Goal: Information Seeking & Learning: Learn about a topic

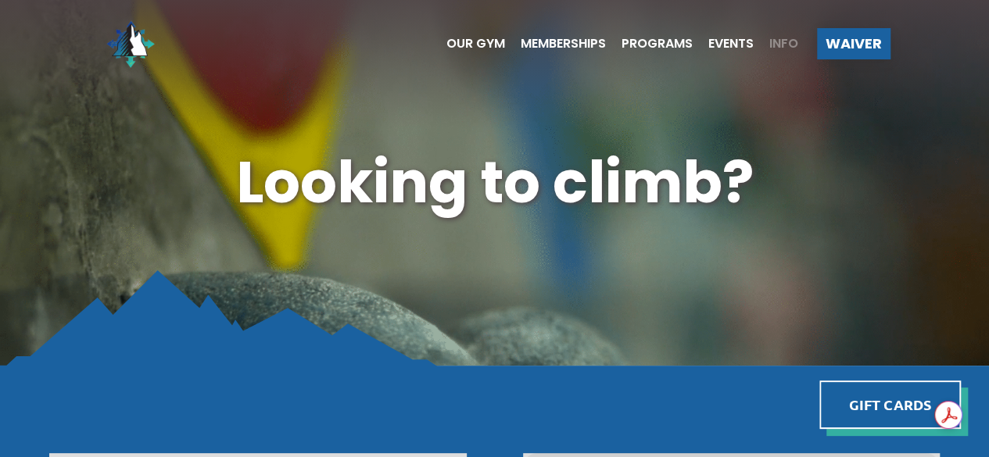
click at [774, 43] on span "Info" at bounding box center [783, 44] width 29 height 13
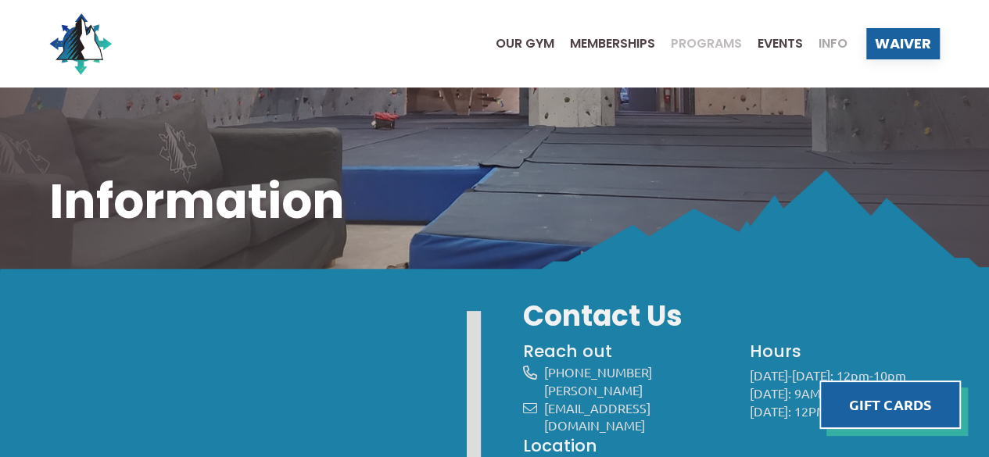
click at [724, 49] on span "Programs" at bounding box center [706, 44] width 71 height 13
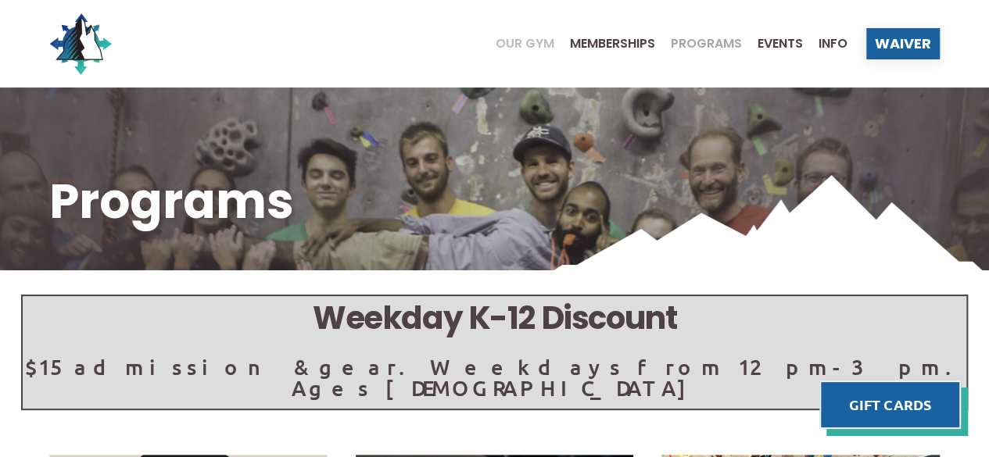
click at [520, 42] on span "Our Gym" at bounding box center [525, 44] width 59 height 13
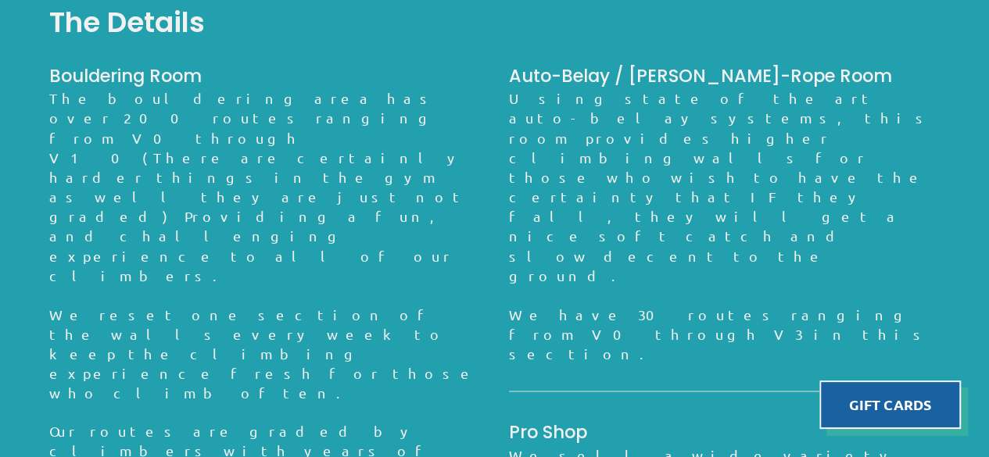
scroll to position [1172, 0]
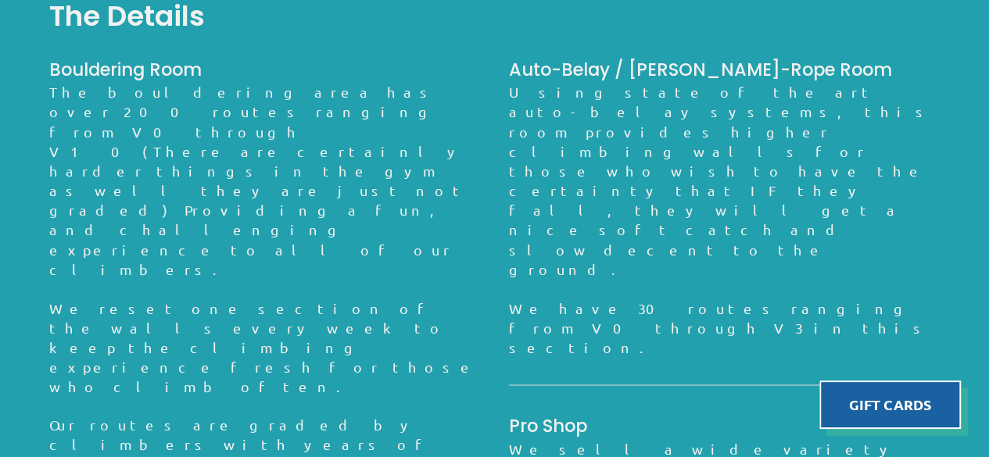
drag, startPoint x: 184, startPoint y: 231, endPoint x: 335, endPoint y: 243, distance: 152.1
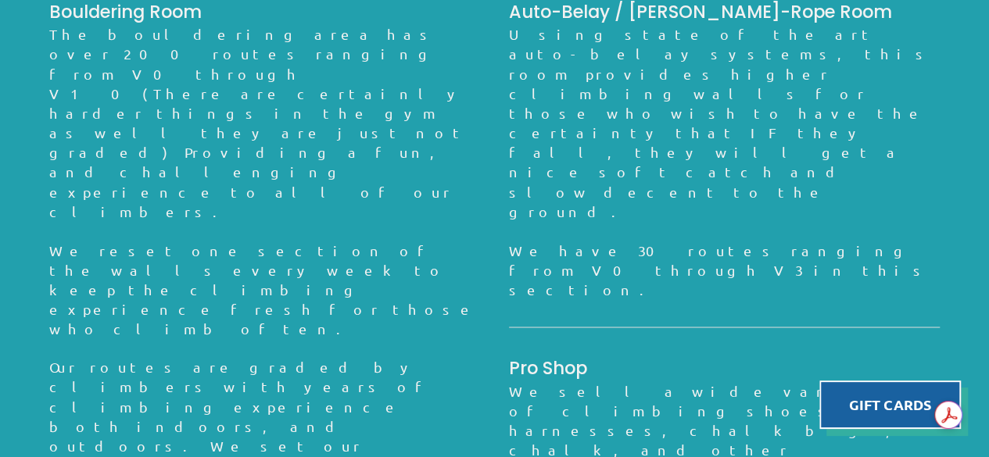
scroll to position [1251, 0]
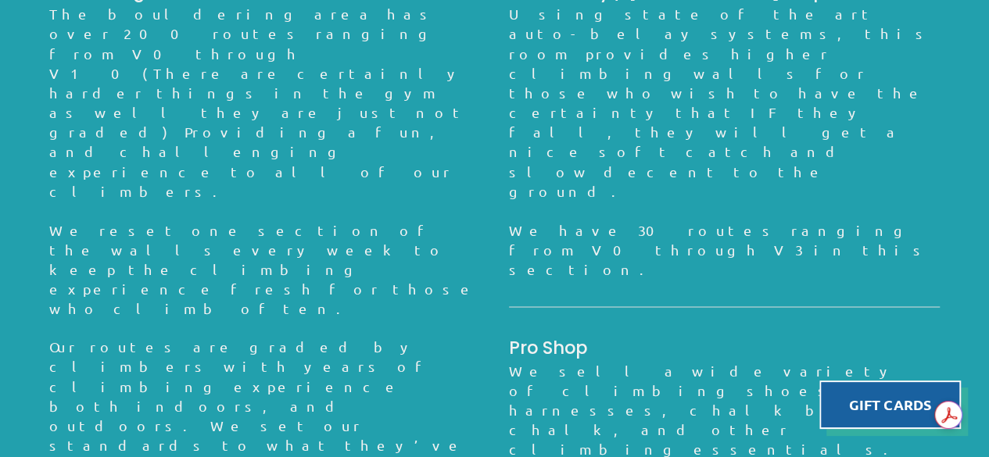
drag, startPoint x: 512, startPoint y: 148, endPoint x: 760, endPoint y: 170, distance: 248.8
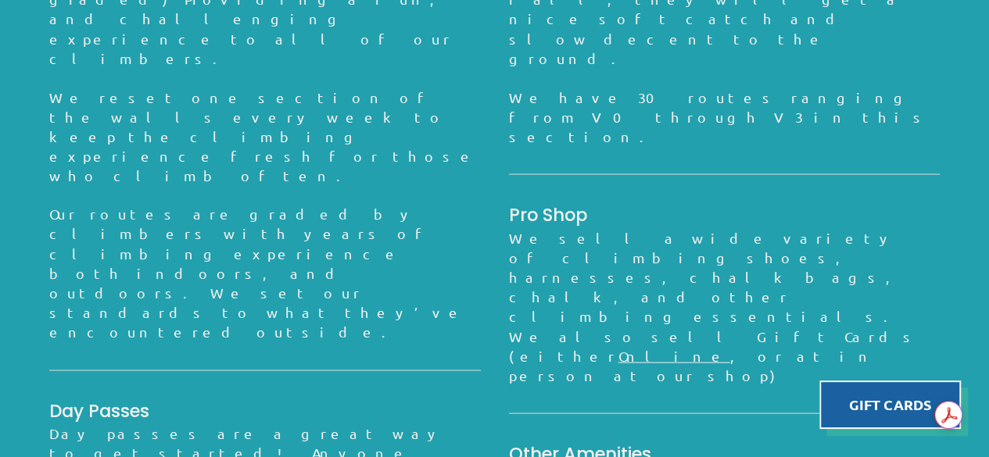
scroll to position [1428, 0]
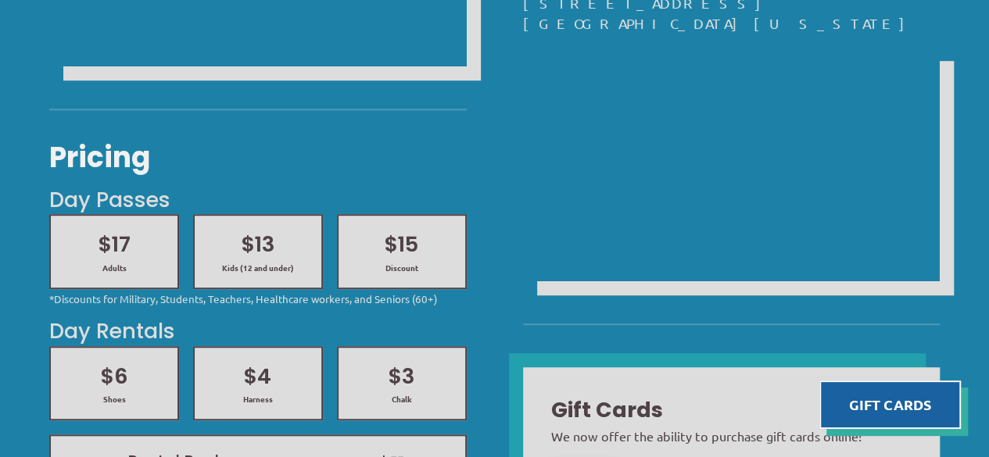
scroll to position [469, 0]
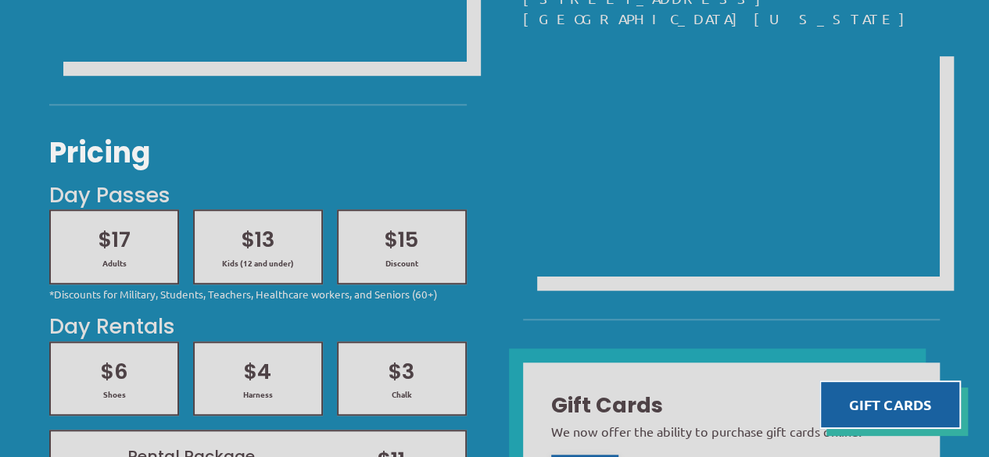
click at [277, 255] on div "$13 Kids (12 and under)" at bounding box center [258, 246] width 98 height 43
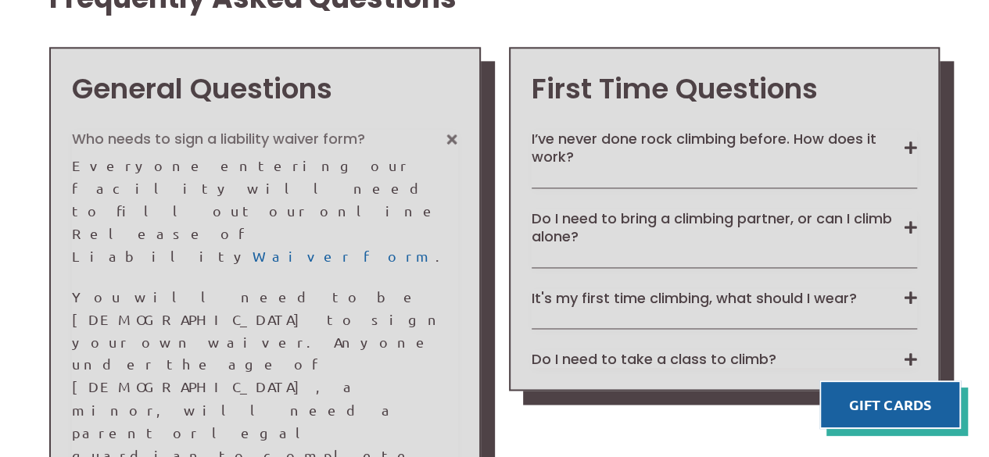
scroll to position [1094, 0]
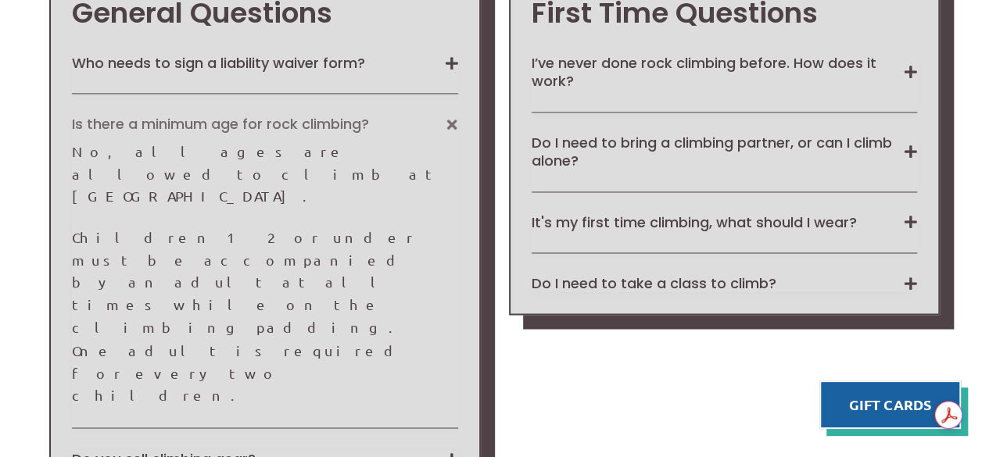
scroll to position [1172, 0]
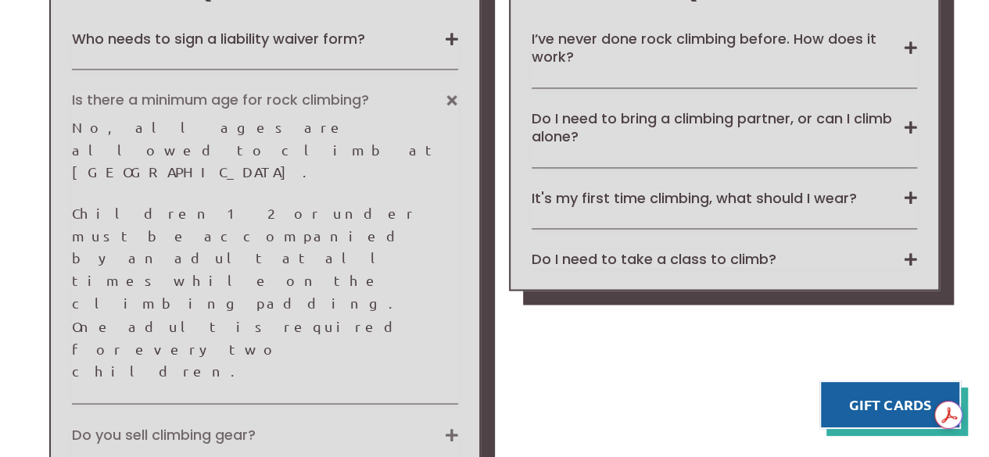
click at [181, 425] on button "Do you sell climbing gear?" at bounding box center [264, 434] width 385 height 18
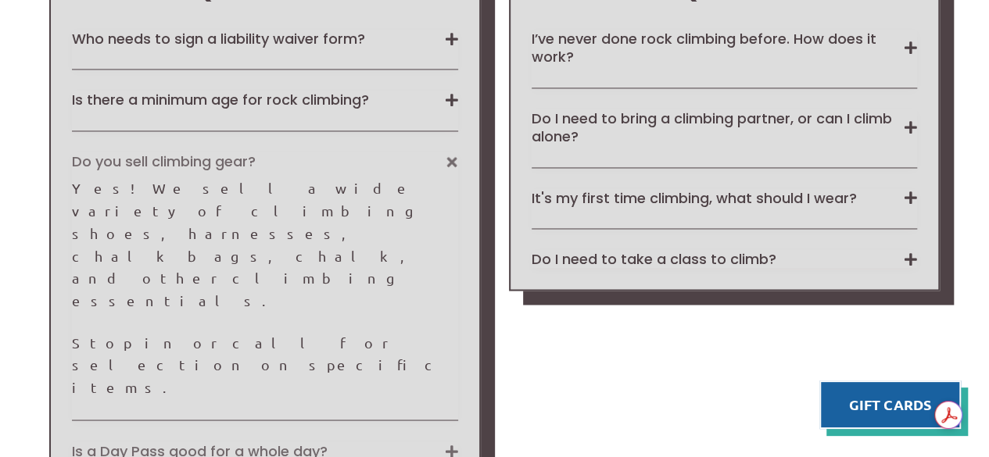
click at [220, 442] on button "Is a Day Pass good for a whole day?" at bounding box center [264, 451] width 385 height 18
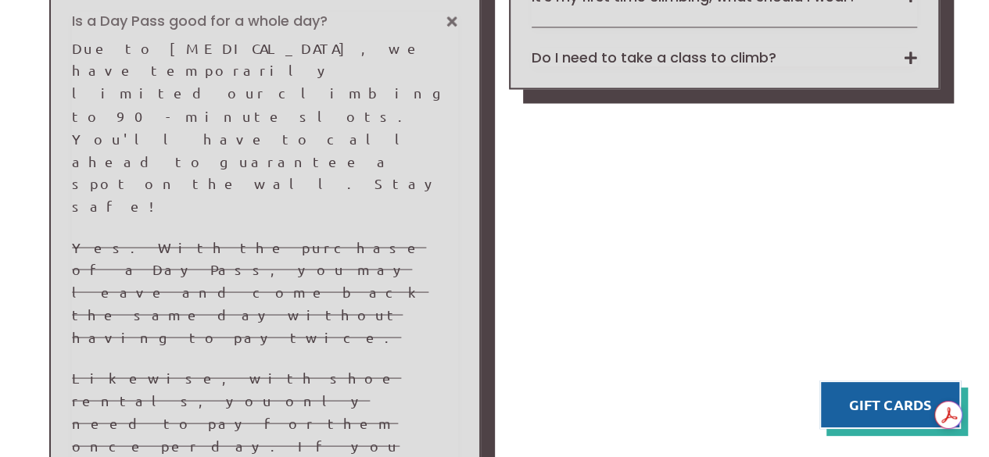
scroll to position [1407, 0]
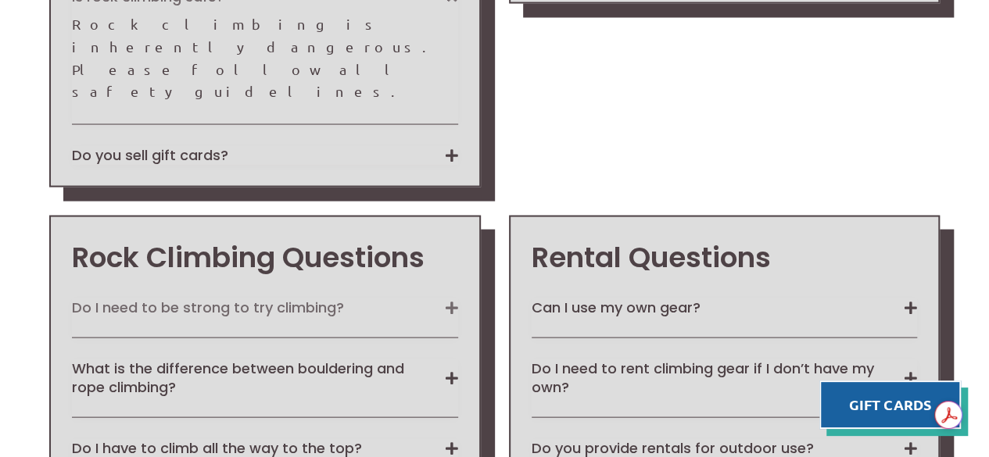
scroll to position [1485, 0]
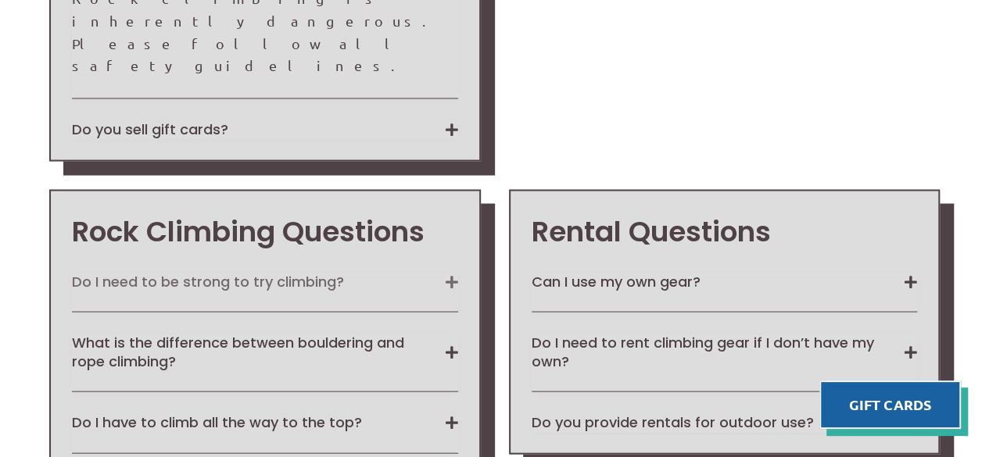
click at [320, 273] on button "Do I need to be strong to try climbing?" at bounding box center [264, 282] width 385 height 18
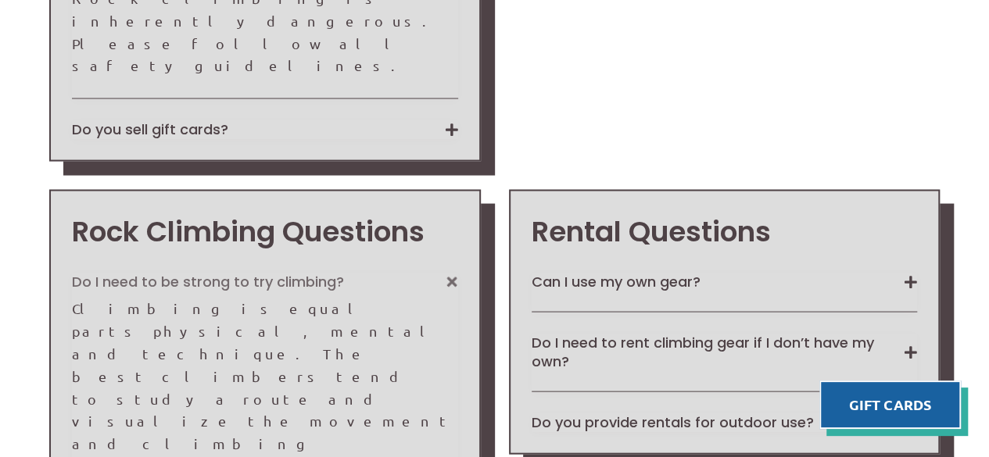
click at [319, 273] on button "Do I need to be strong to try climbing?" at bounding box center [264, 282] width 385 height 18
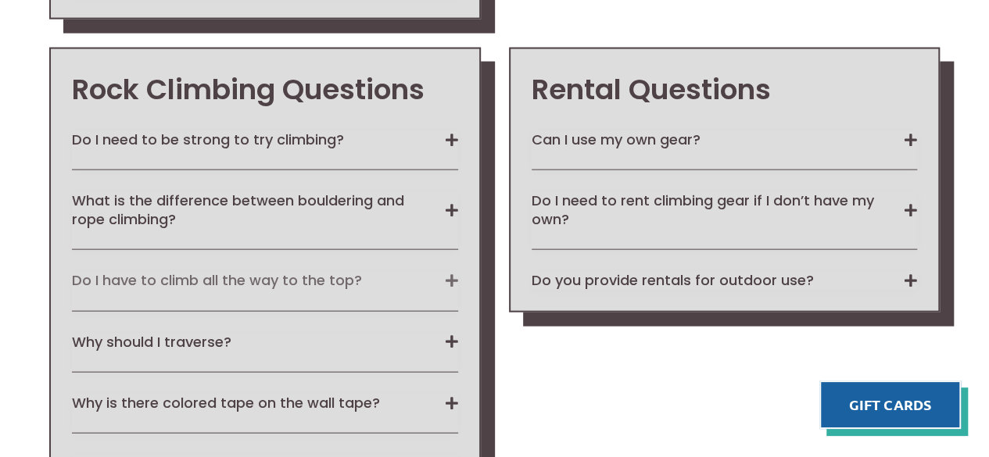
scroll to position [1641, 0]
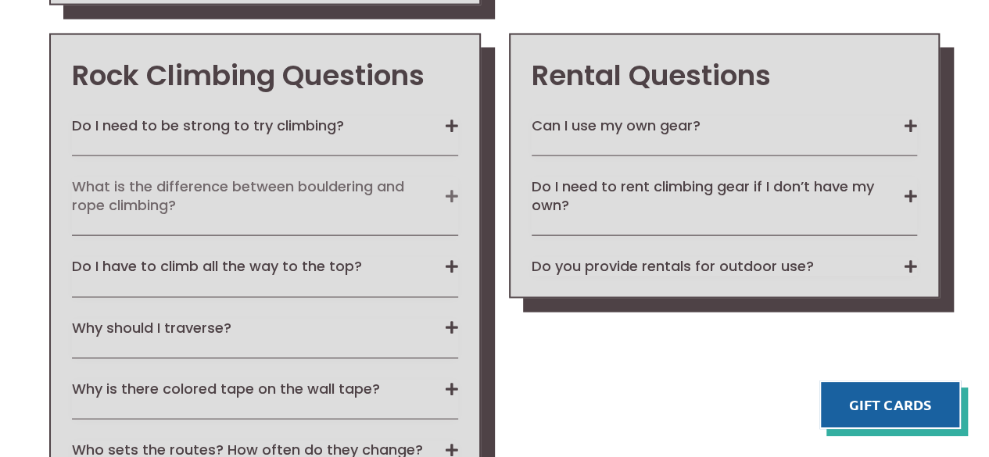
click at [312, 177] on button "What is the difference between bouldering and rope climbing?" at bounding box center [264, 195] width 385 height 37
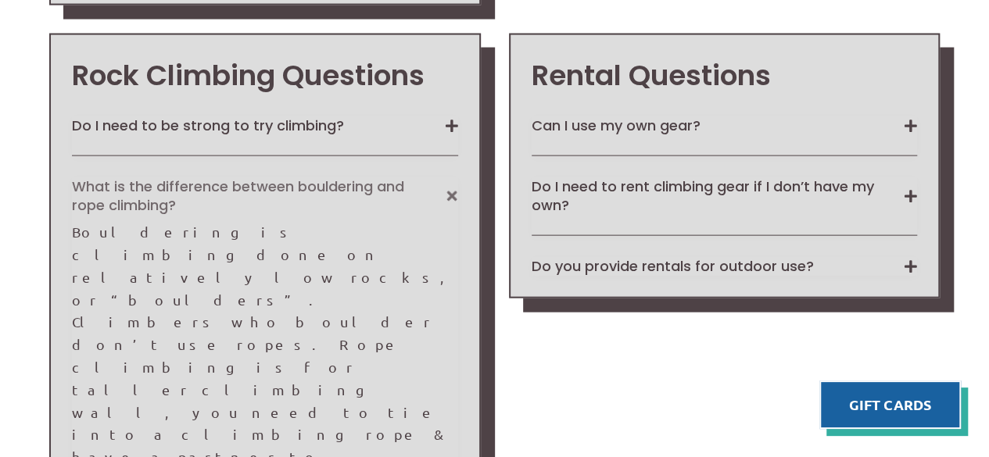
click at [283, 177] on button "What is the difference between bouldering and rope climbing?" at bounding box center [264, 195] width 385 height 37
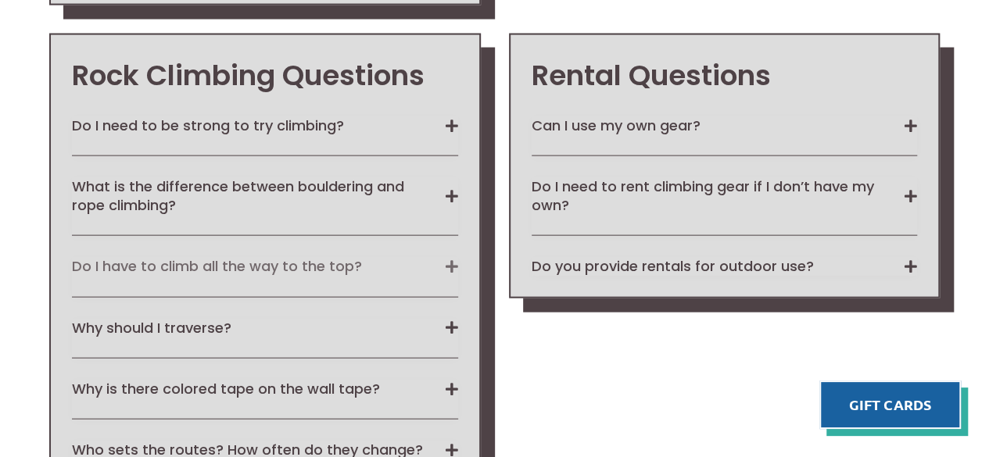
click at [200, 257] on button "Do I have to climb all the way to the top?" at bounding box center [264, 266] width 385 height 18
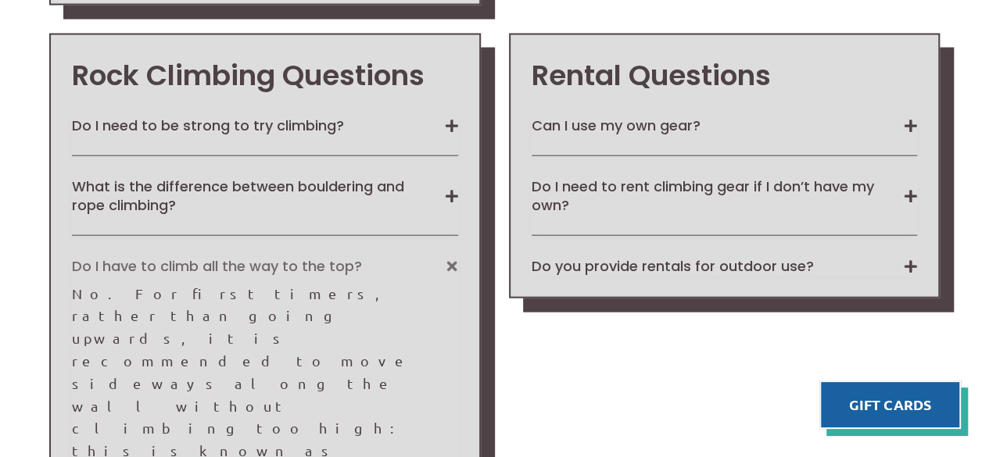
click at [202, 257] on button "Do I have to climb all the way to the top?" at bounding box center [264, 266] width 385 height 18
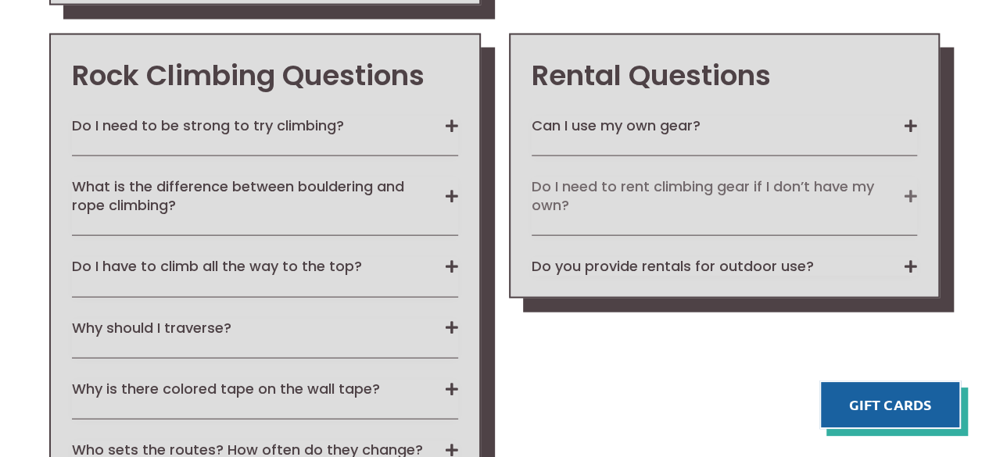
click at [682, 177] on button "Do I need to rent climbing gear if I don’t have my own?" at bounding box center [723, 195] width 385 height 37
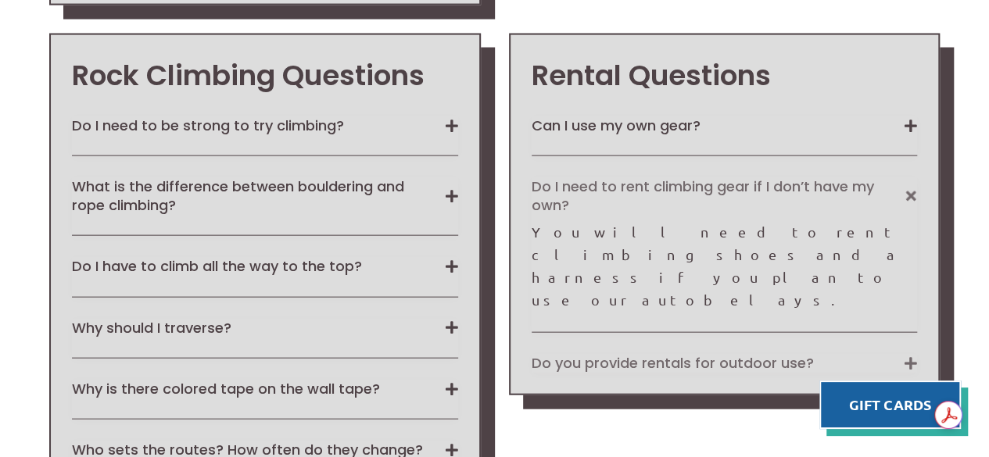
click at [691, 354] on button "Do you provide rentals for outdoor use?" at bounding box center [723, 363] width 385 height 18
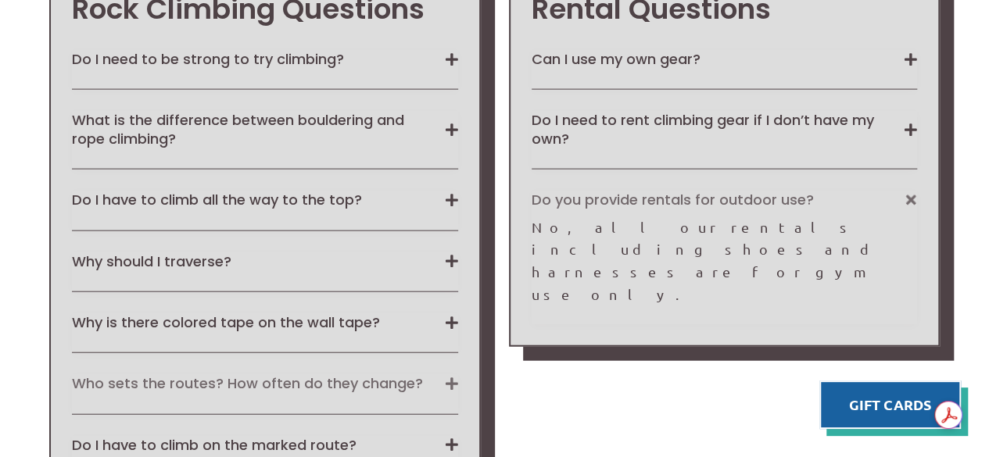
scroll to position [1798, 0]
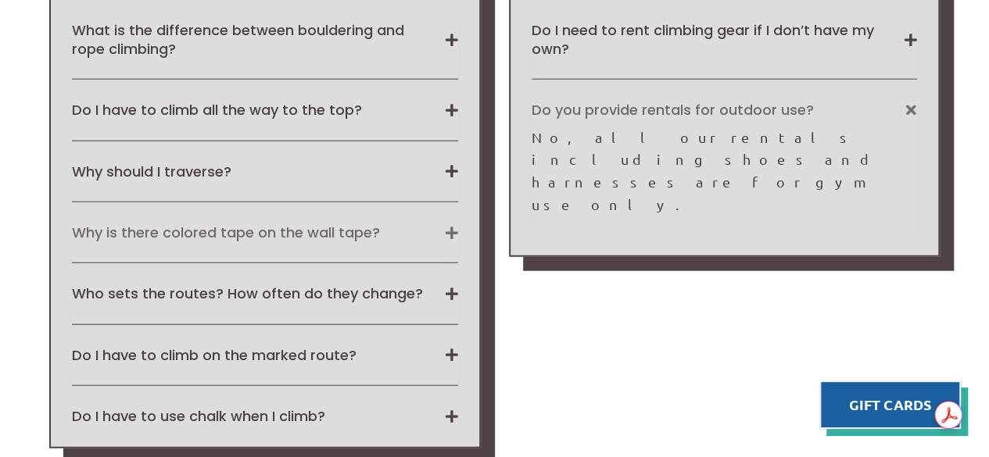
click at [236, 224] on button "Why is there colored tape on the wall tape?" at bounding box center [264, 233] width 385 height 18
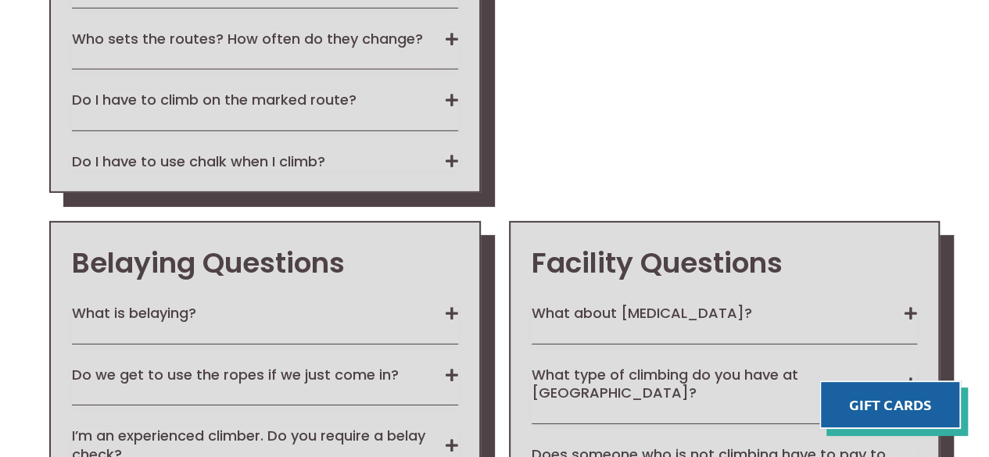
scroll to position [2345, 0]
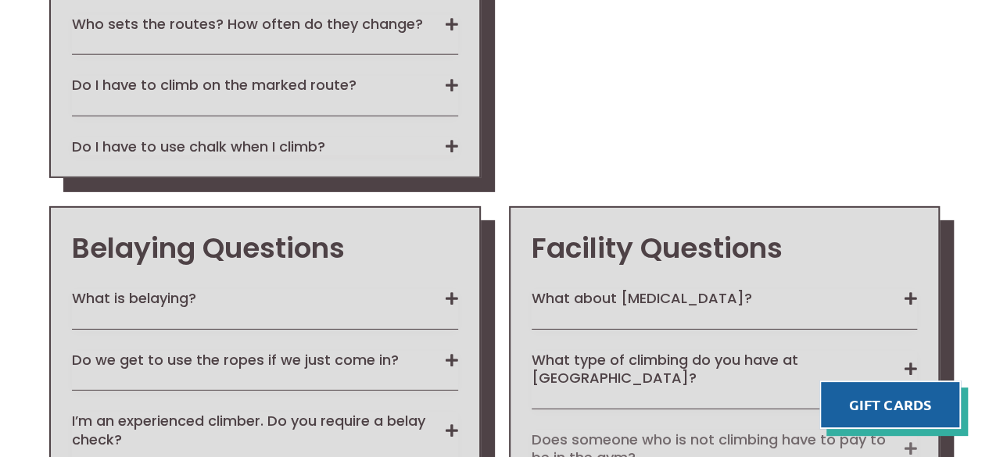
click at [682, 431] on button "Does someone who is not climbing have to pay to be in the gym?" at bounding box center [723, 449] width 385 height 37
click at [744, 431] on button "Does someone who is not climbing have to pay to be in the gym?" at bounding box center [723, 449] width 385 height 37
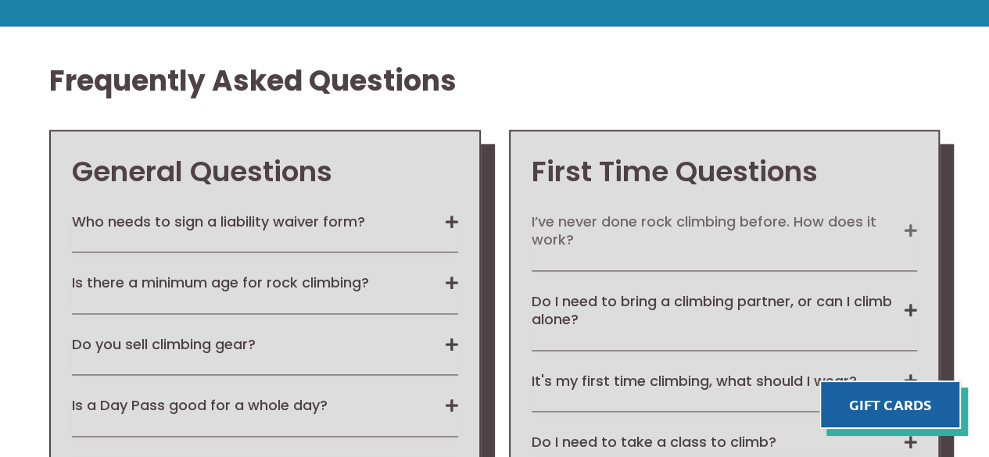
scroll to position [1037, 0]
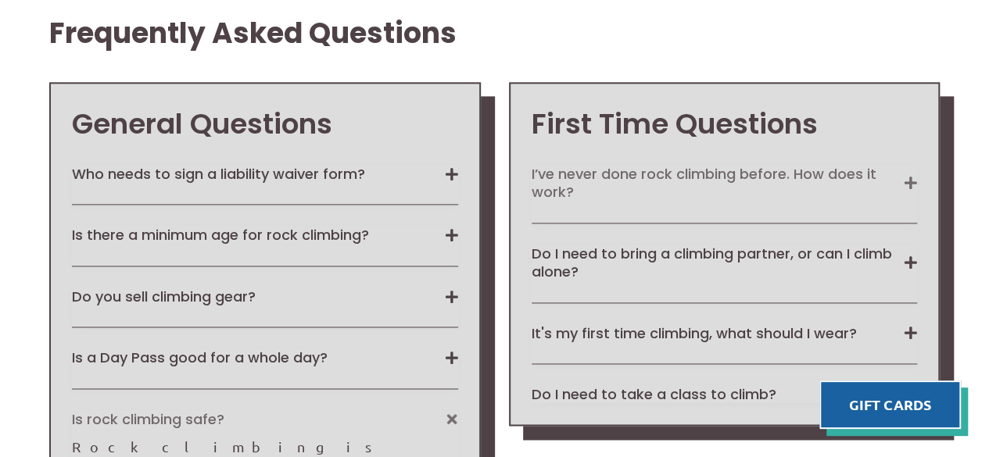
click at [667, 176] on button "I’ve never done rock climbing before. How does it work?" at bounding box center [723, 183] width 385 height 37
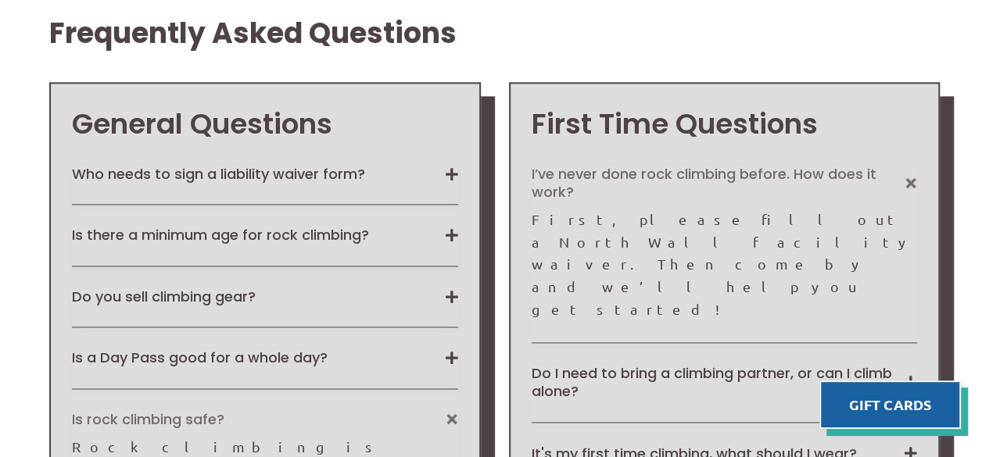
scroll to position [1115, 0]
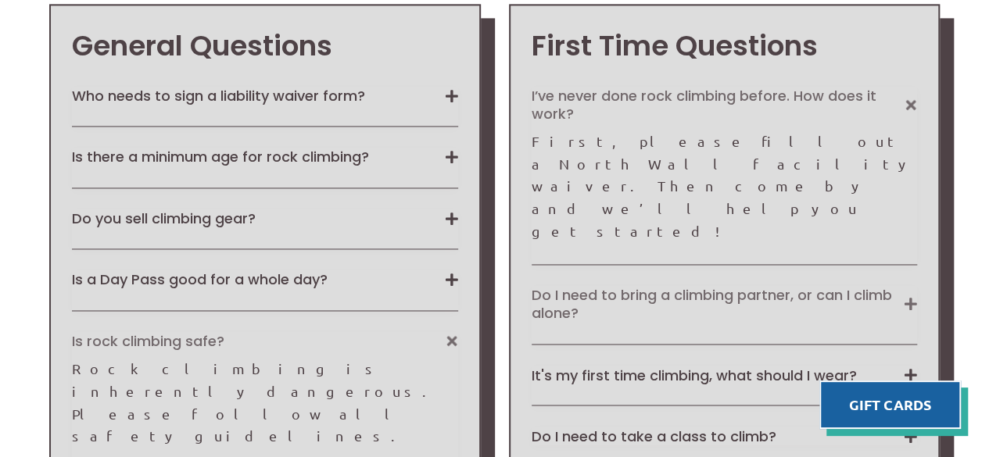
click at [605, 286] on button "Do I need to bring a climbing partner, or can I climb alone?" at bounding box center [723, 304] width 385 height 37
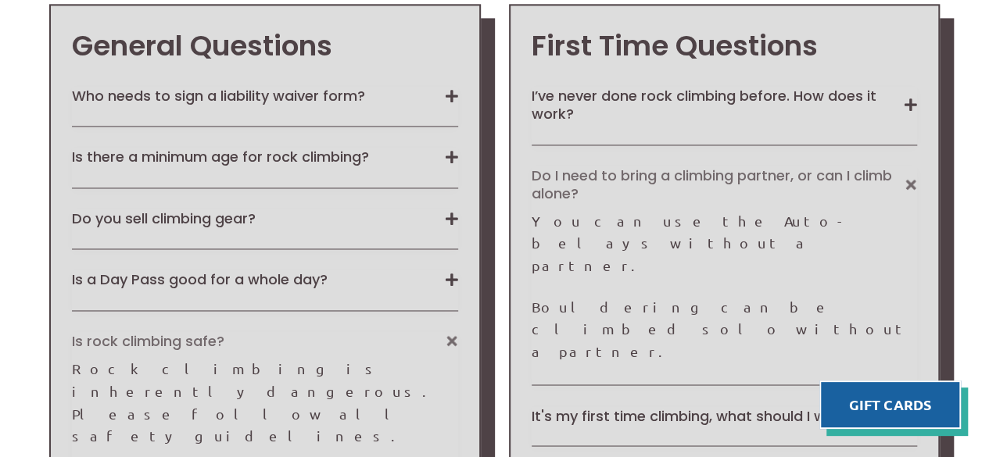
click at [678, 171] on button "Do I need to bring a climbing partner, or can I climb alone?" at bounding box center [723, 184] width 385 height 37
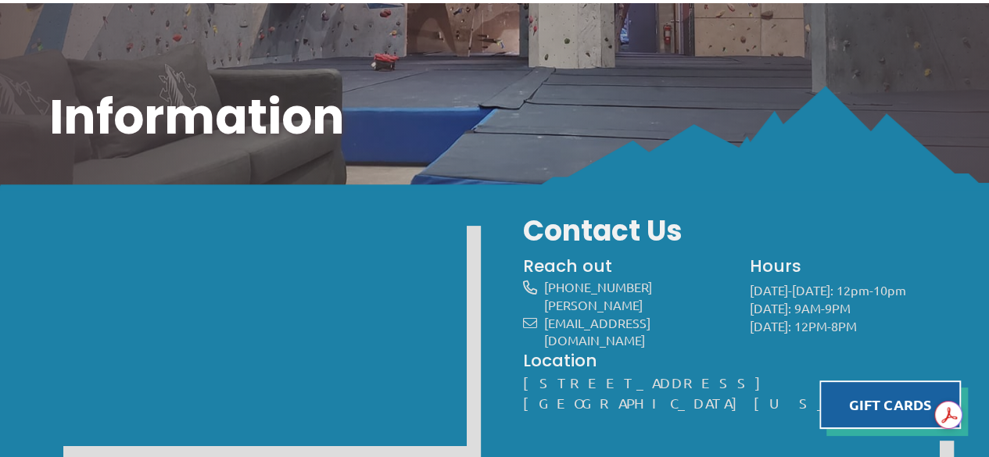
scroll to position [0, 0]
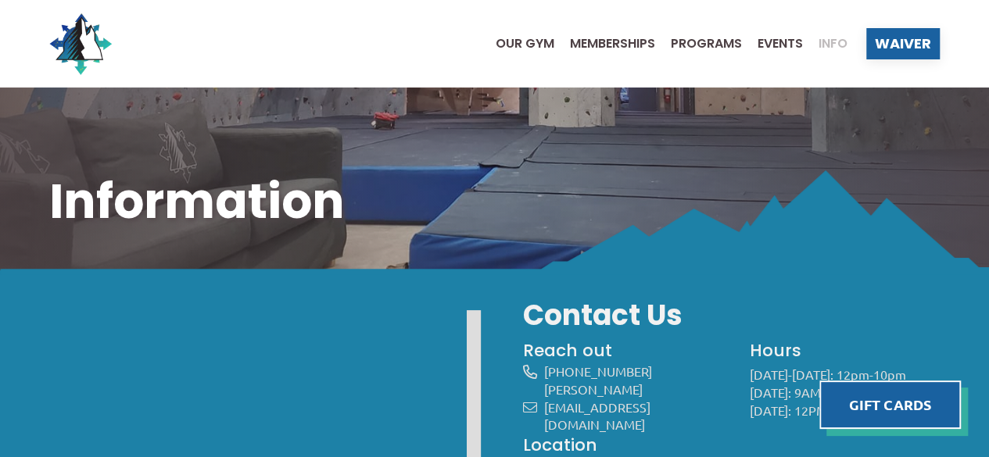
click at [833, 39] on span "Info" at bounding box center [832, 44] width 29 height 13
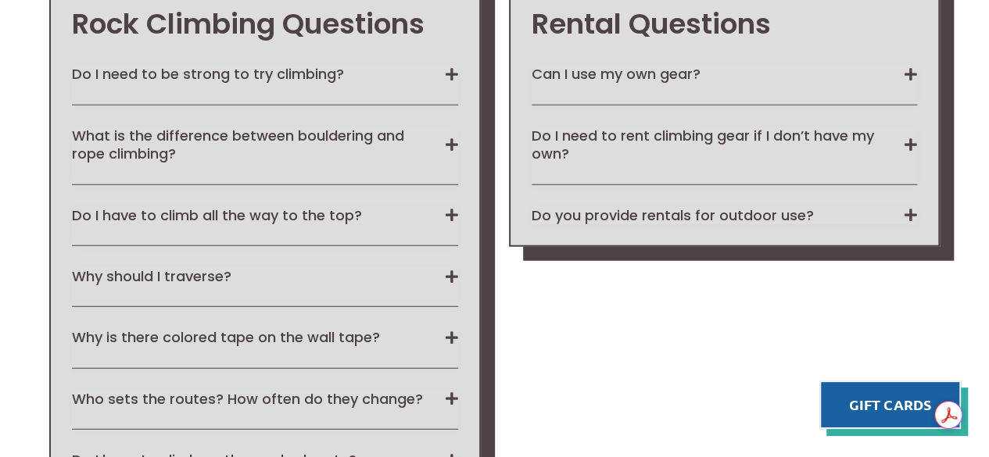
scroll to position [2589, 0]
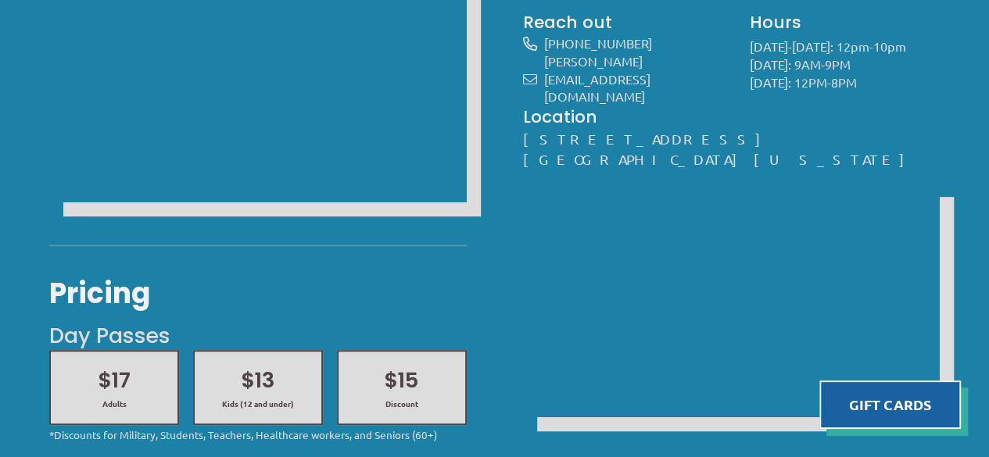
scroll to position [635, 0]
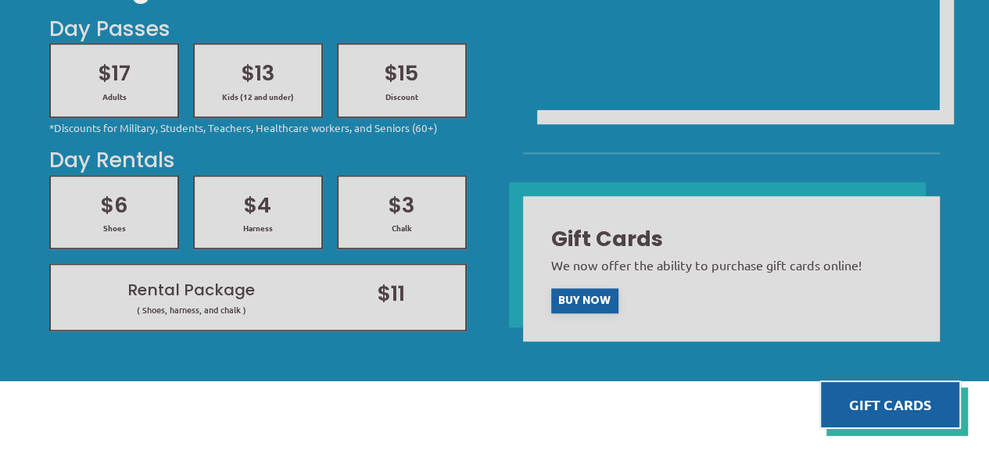
click at [422, 80] on h2 "$15" at bounding box center [402, 74] width 98 height 30
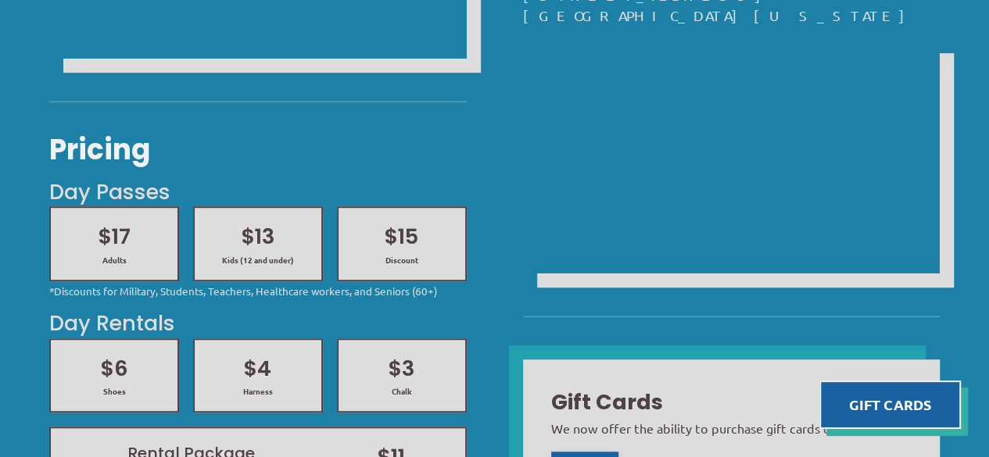
scroll to position [479, 0]
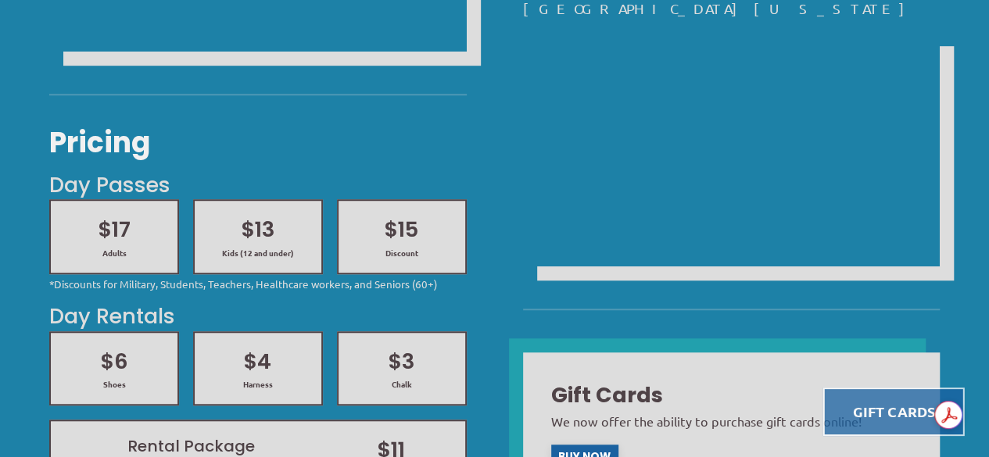
click at [877, 412] on link at bounding box center [893, 412] width 141 height 48
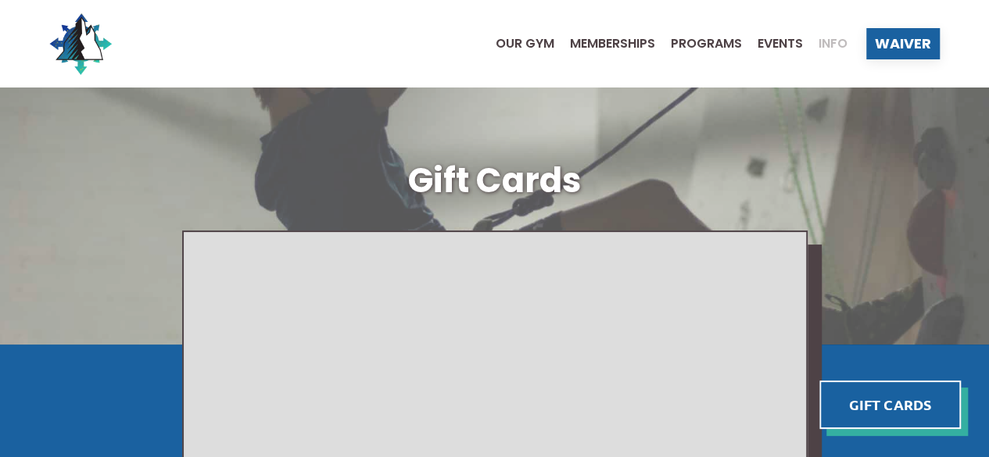
click at [839, 38] on span "Info" at bounding box center [832, 44] width 29 height 13
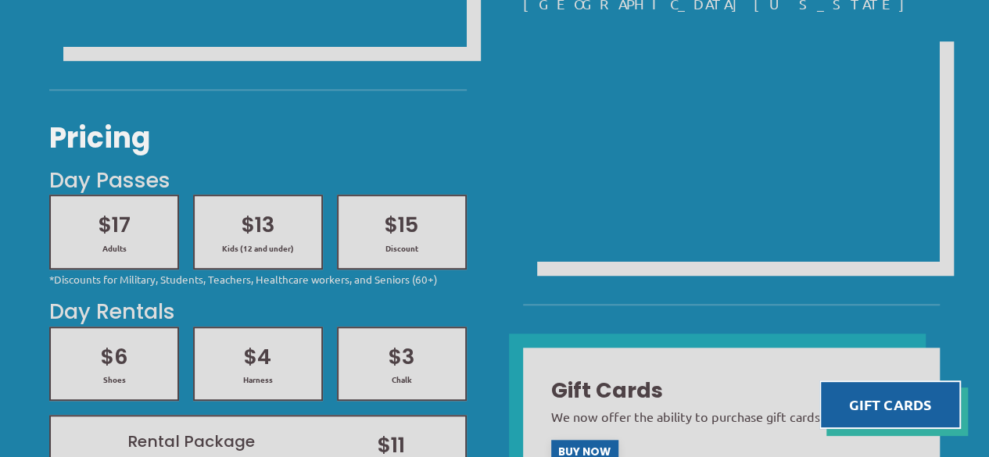
scroll to position [547, 0]
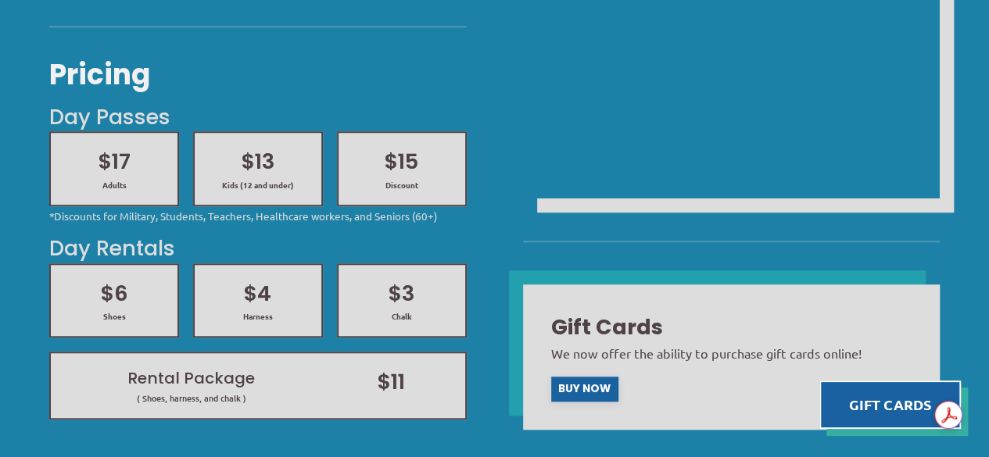
click at [278, 173] on h2 "$13" at bounding box center [258, 162] width 98 height 30
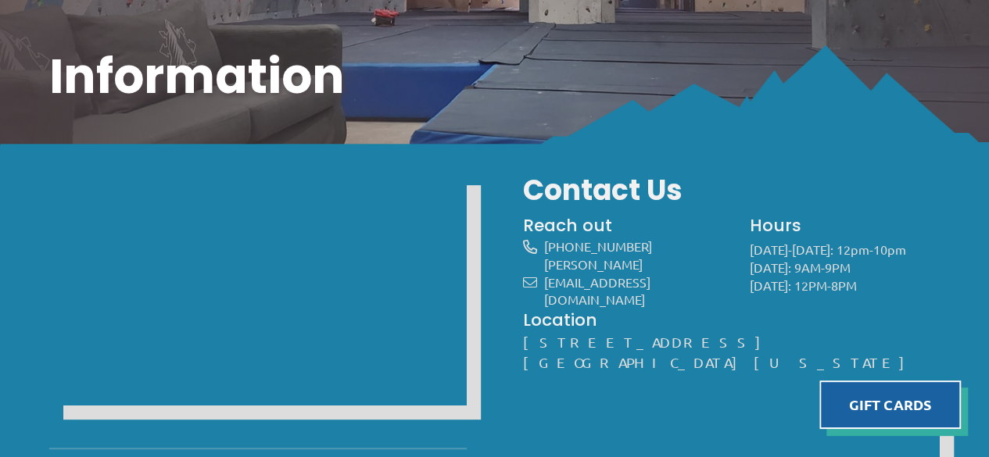
scroll to position [78, 0]
